Goal: Task Accomplishment & Management: Manage account settings

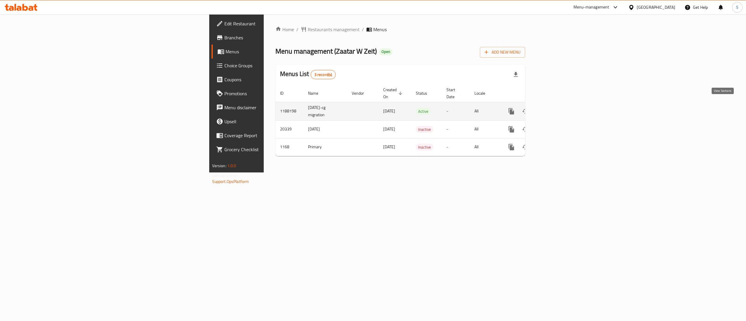
click at [557, 108] on icon "enhanced table" at bounding box center [553, 111] width 7 height 7
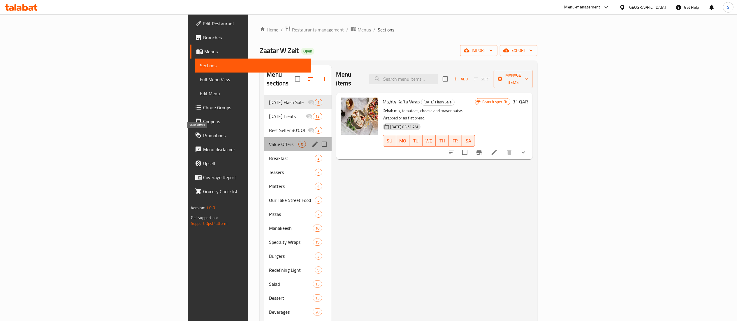
click at [269, 141] on span "Value Offers" at bounding box center [283, 144] width 29 height 7
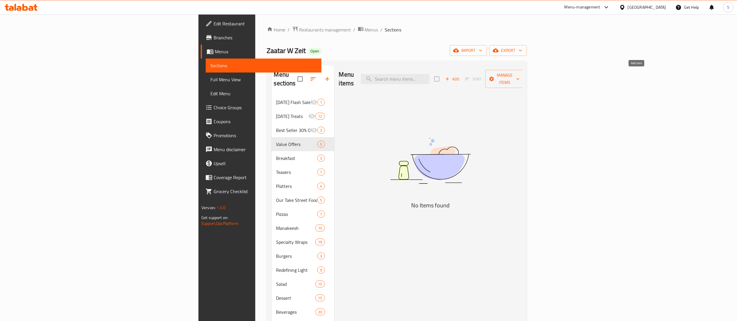
click at [460, 76] on span "Add" at bounding box center [453, 79] width 16 height 7
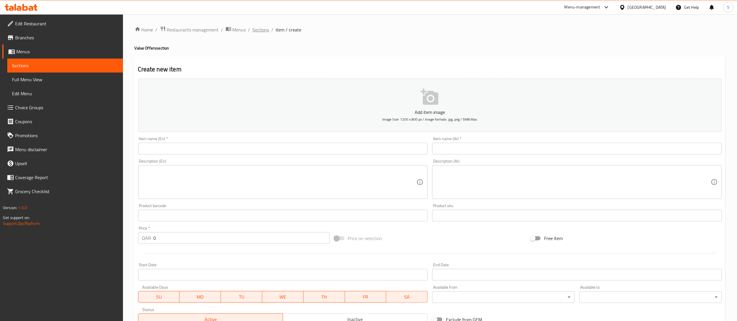
click at [258, 28] on span "Sections" at bounding box center [261, 29] width 17 height 7
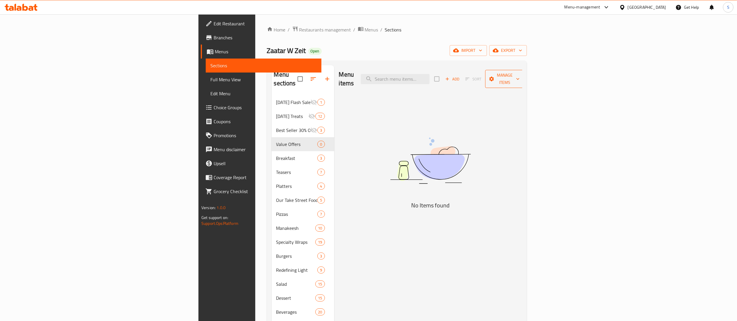
click at [520, 73] on span "Manage items" at bounding box center [505, 79] width 30 height 15
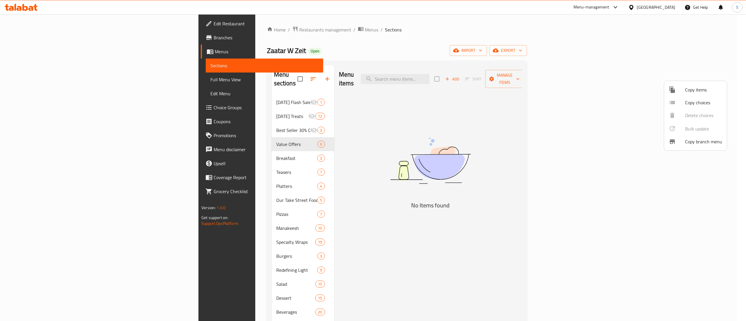
click at [696, 94] on li "Copy items" at bounding box center [695, 89] width 63 height 13
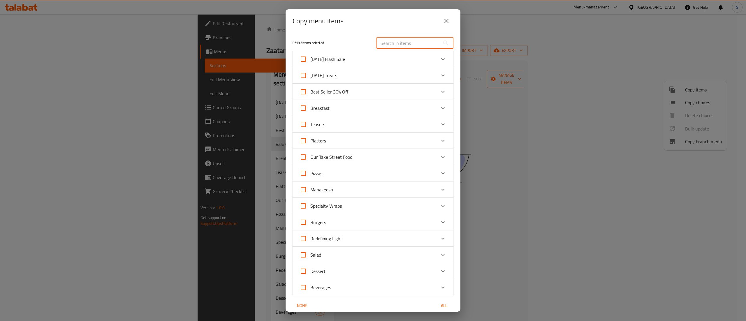
click at [411, 45] on input "text" at bounding box center [409, 43] width 64 height 12
paste input "QUATRO WRAPS"
type input "QUATRO WRAPS"
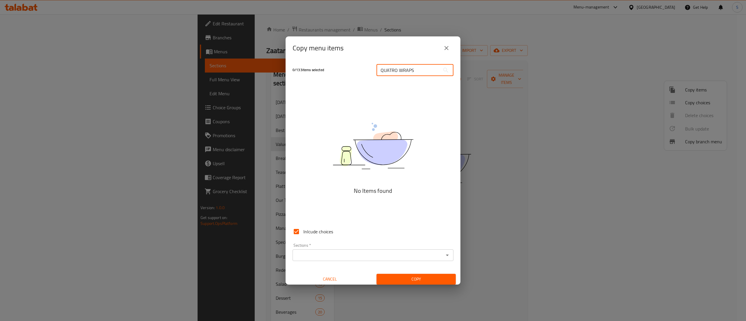
drag, startPoint x: 421, startPoint y: 69, endPoint x: 340, endPoint y: 66, distance: 81.7
click at [340, 66] on div "0 / 133 items selected QUATRO WRAPS ​" at bounding box center [373, 70] width 168 height 23
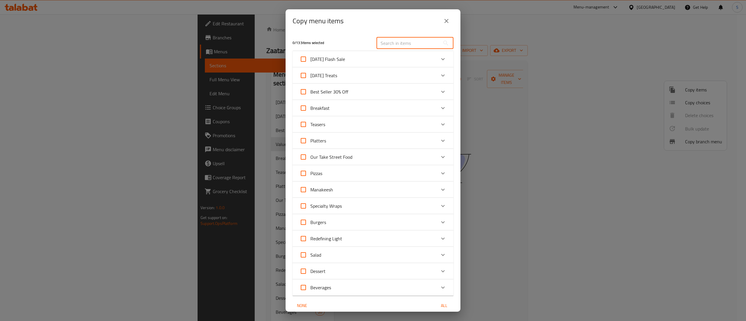
click at [393, 44] on input "text" at bounding box center [409, 43] width 64 height 12
paste input "MANAKEESH DOUBLES"
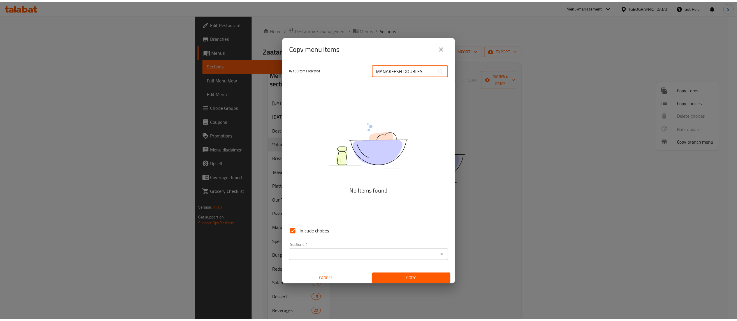
scroll to position [3, 0]
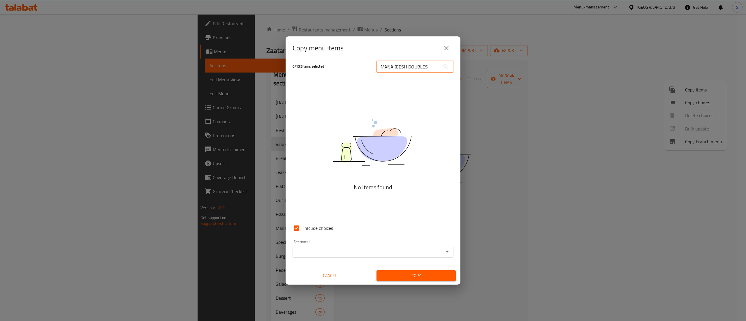
type input "MANAKEESH DOUBLES"
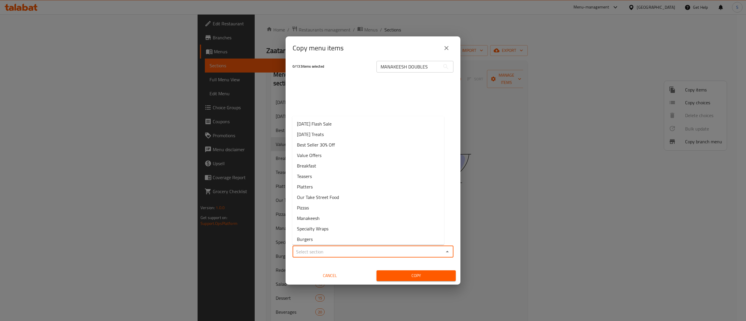
click at [358, 251] on input "Sections   *" at bounding box center [368, 252] width 148 height 8
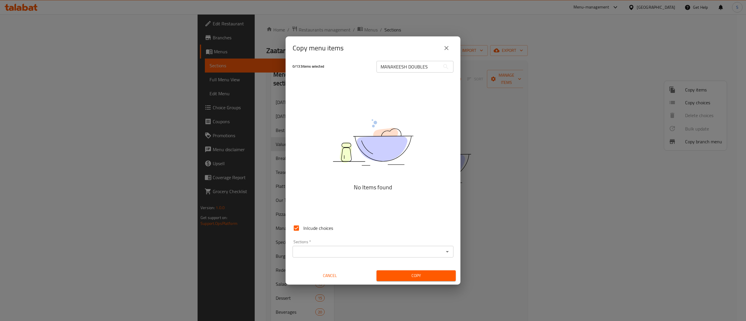
click at [335, 81] on div "0 / 133 items selected [PERSON_NAME] DOUBLES ​ No Items found Inlcude choices S…" at bounding box center [373, 172] width 175 height 225
click at [447, 48] on icon "close" at bounding box center [446, 48] width 7 height 7
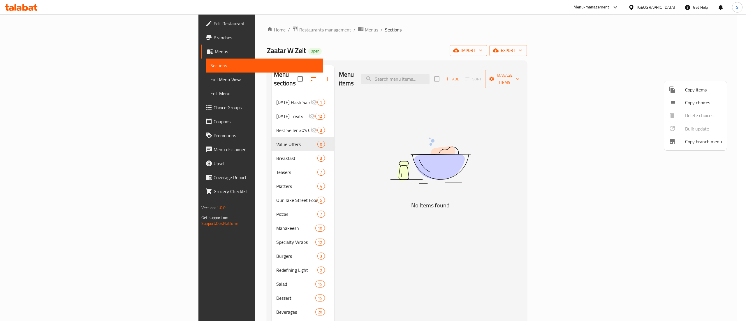
click at [478, 78] on div at bounding box center [373, 160] width 746 height 321
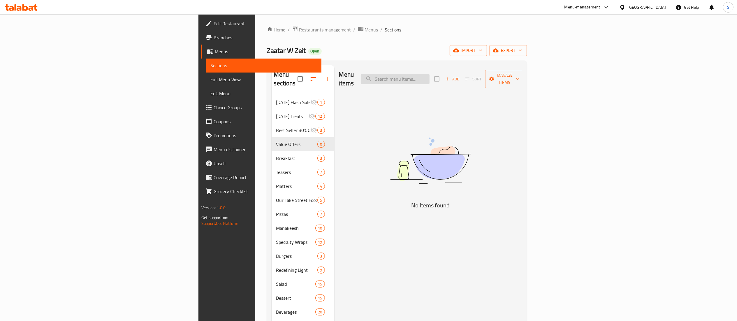
click at [430, 74] on input "search" at bounding box center [395, 79] width 69 height 10
paste input "MANAKEESH DOUBLES"
drag, startPoint x: 499, startPoint y: 74, endPoint x: 477, endPoint y: 74, distance: 22.5
click at [430, 74] on input "MANAKEESH DOUBLES" at bounding box center [395, 79] width 69 height 10
type input "MANAKEESH"
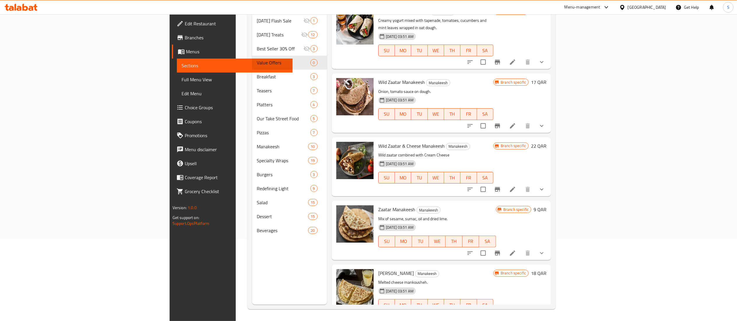
scroll to position [0, 0]
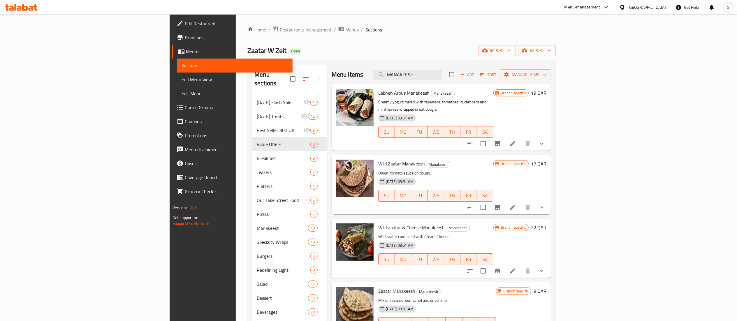
click at [601, 7] on div "Menu-management" at bounding box center [583, 7] width 36 height 7
click at [587, 44] on div "Agent Campaigns Center" at bounding box center [578, 39] width 53 height 13
